Goal: Task Accomplishment & Management: Manage account settings

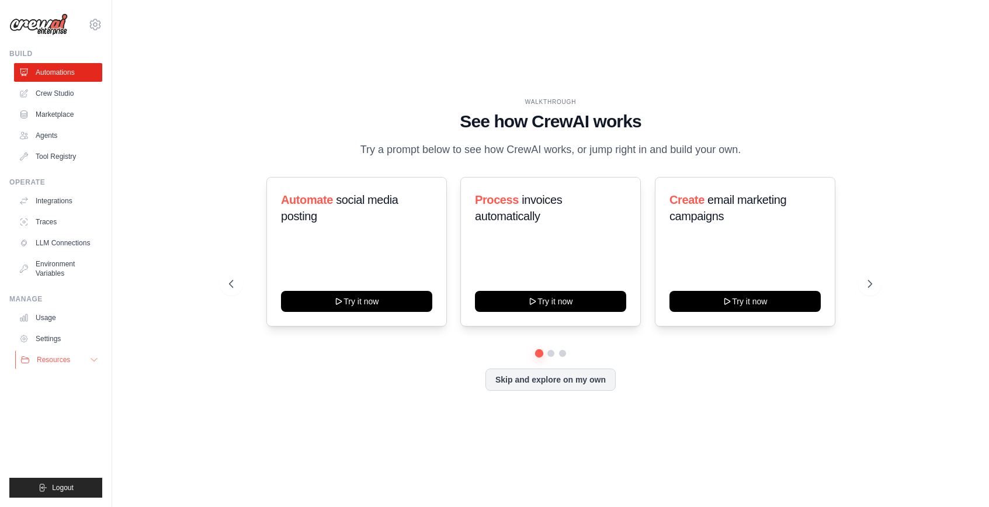
click at [44, 355] on span "Resources" at bounding box center [53, 359] width 33 height 9
click at [49, 386] on link "Documentation" at bounding box center [62, 380] width 81 height 16
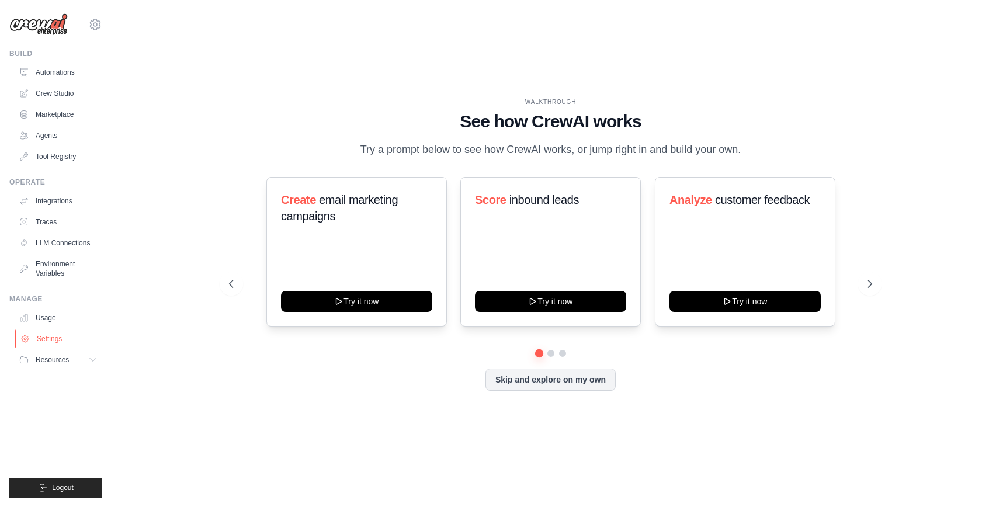
click at [78, 343] on link "Settings" at bounding box center [59, 339] width 88 height 19
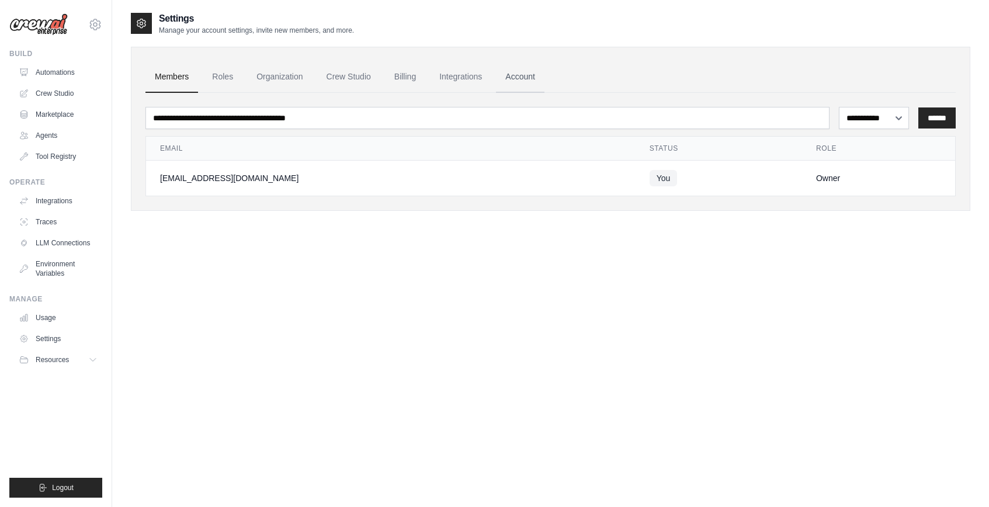
click at [520, 78] on link "Account" at bounding box center [520, 77] width 49 height 32
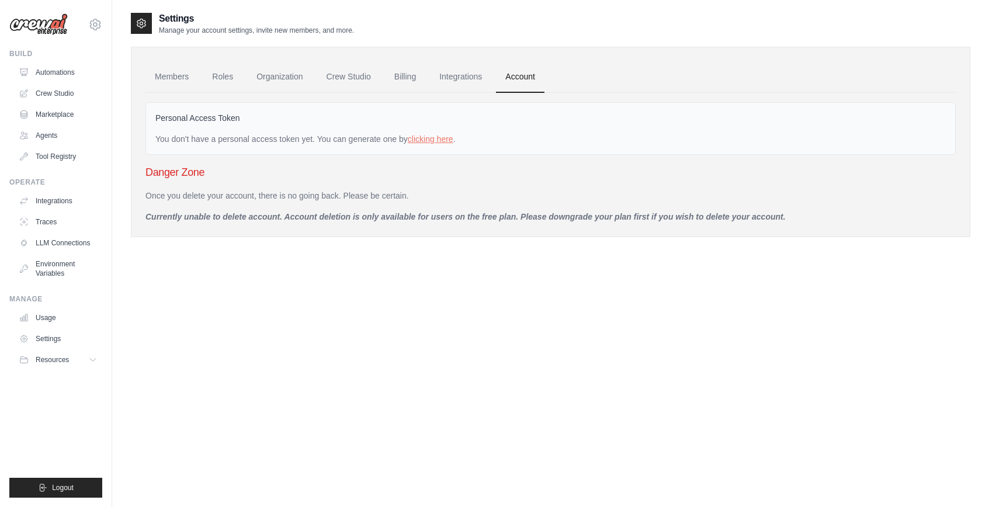
click at [428, 79] on ul "Members Roles Organization Crew Studio Billing Integrations Account" at bounding box center [551, 77] width 811 height 32
click at [396, 73] on link "Billing" at bounding box center [405, 77] width 40 height 32
